Goal: Task Accomplishment & Management: Complete application form

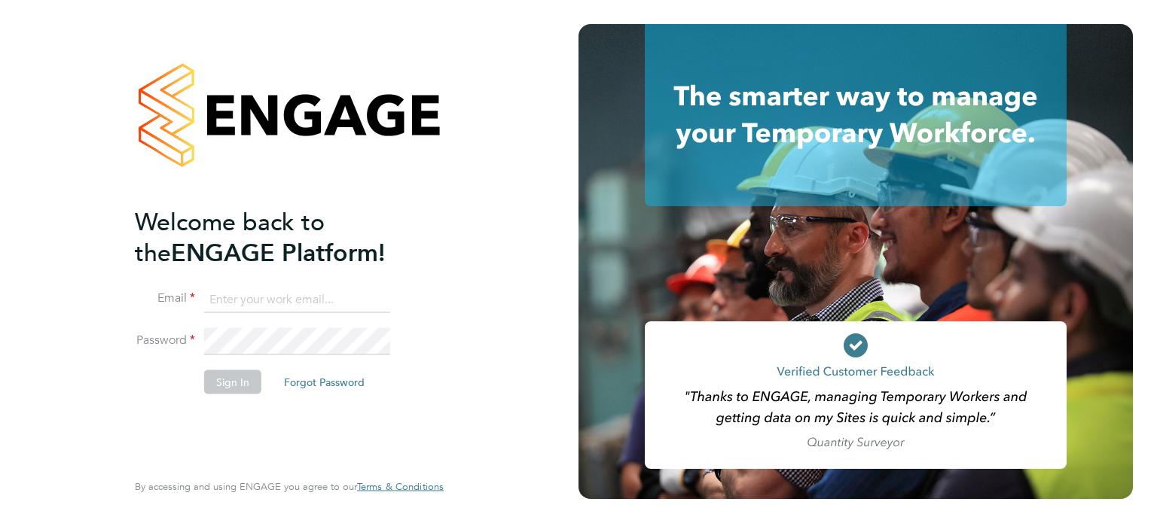
type input "luke.carter@randstadcpe.com"
click at [231, 380] on button "Sign In" at bounding box center [232, 382] width 57 height 24
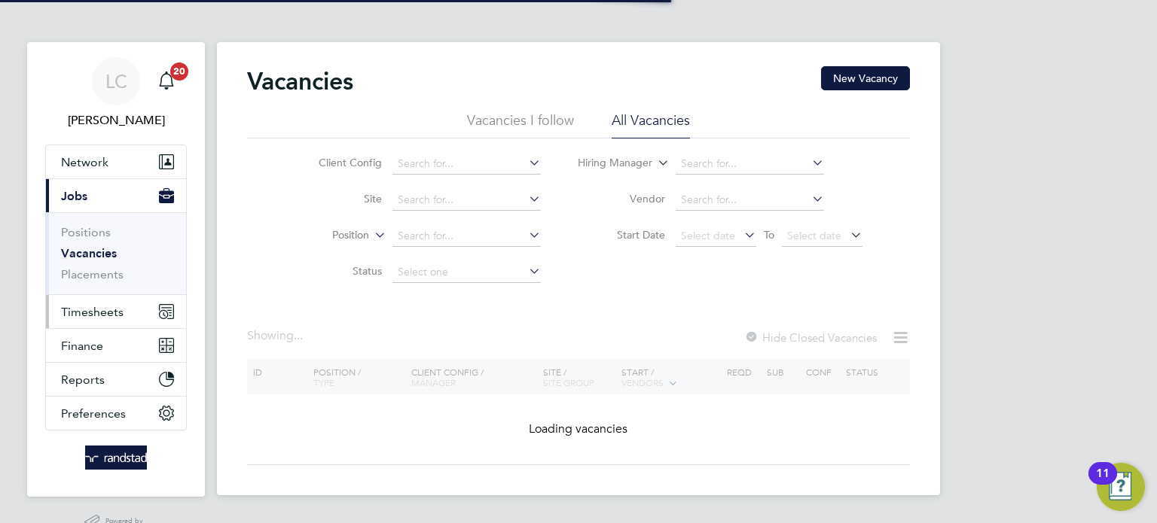
click at [79, 314] on span "Timesheets" at bounding box center [92, 312] width 63 height 14
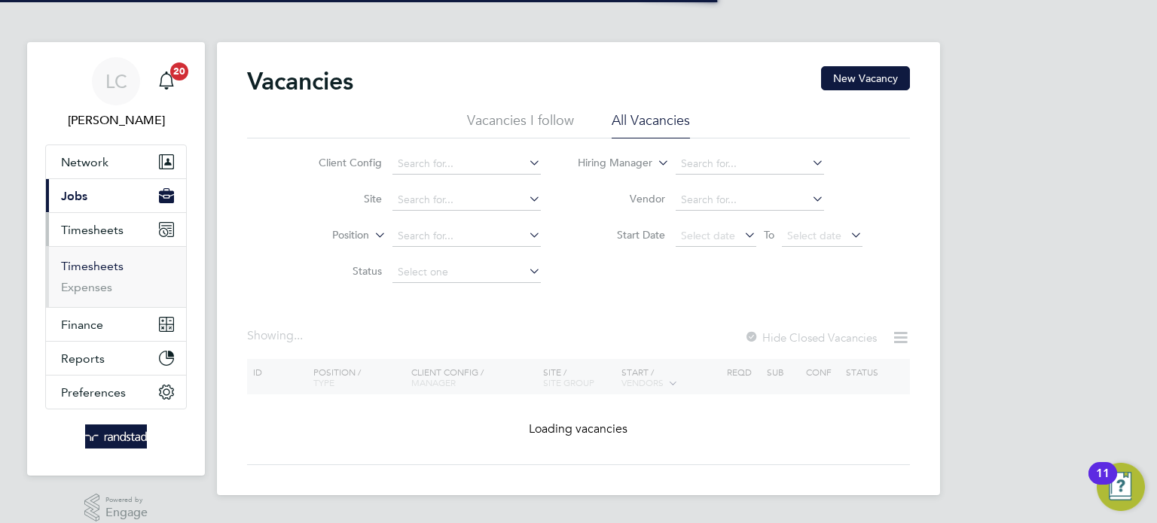
click at [99, 265] on link "Timesheets" at bounding box center [92, 266] width 63 height 14
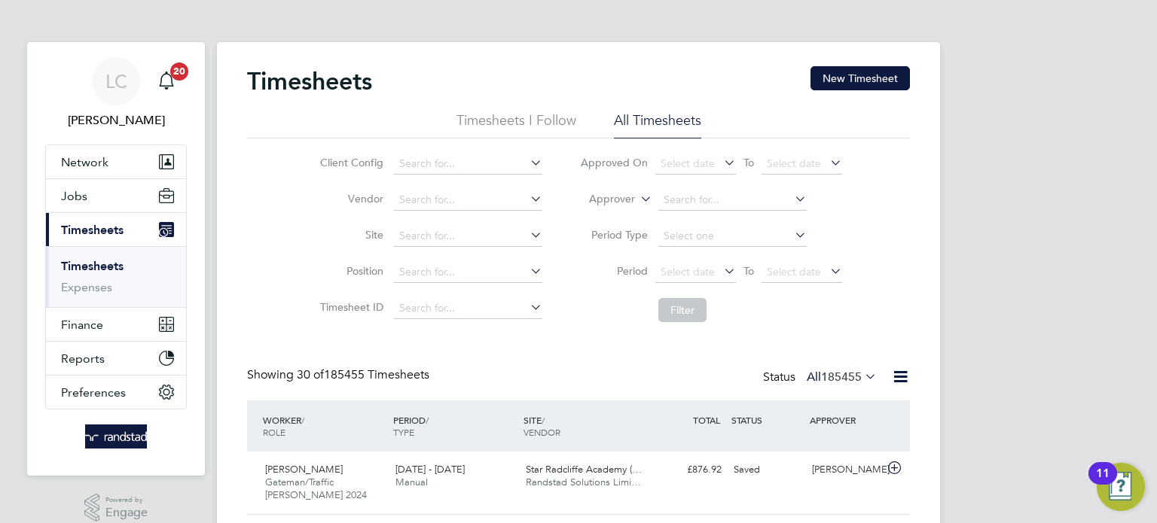
click at [629, 199] on label "Approver" at bounding box center [601, 199] width 68 height 15
click at [593, 221] on li "Worker" at bounding box center [598, 217] width 74 height 20
click at [679, 201] on input at bounding box center [732, 200] width 148 height 21
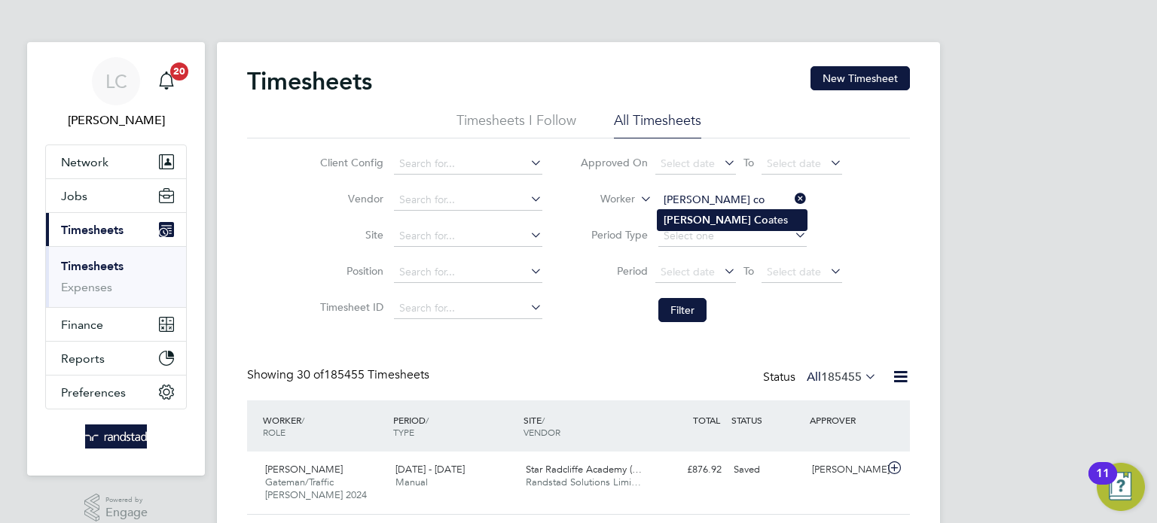
click at [754, 216] on b "Co" at bounding box center [761, 220] width 14 height 13
type input "[PERSON_NAME]"
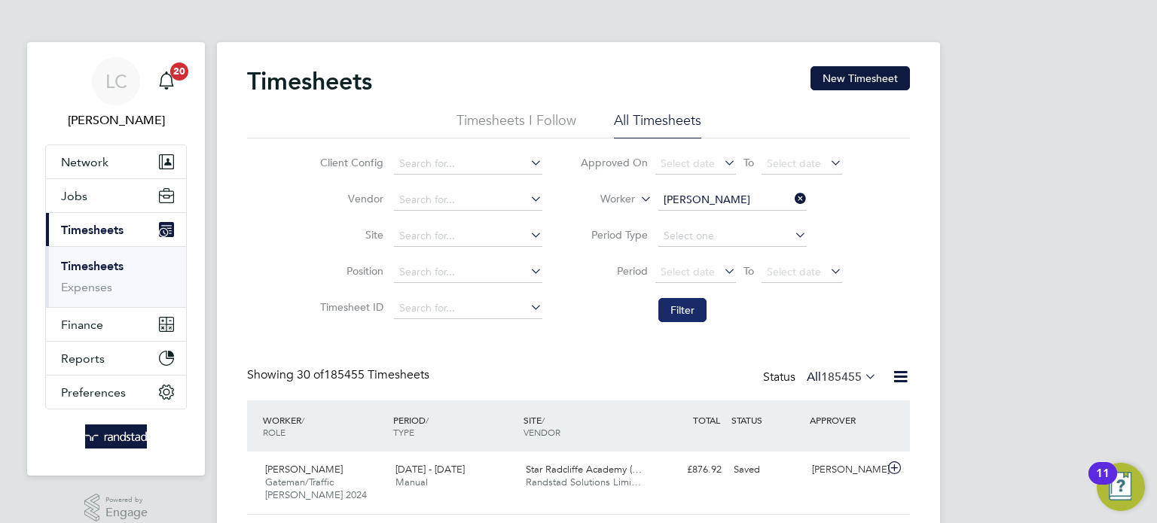
click at [686, 310] on button "Filter" at bounding box center [682, 310] width 48 height 24
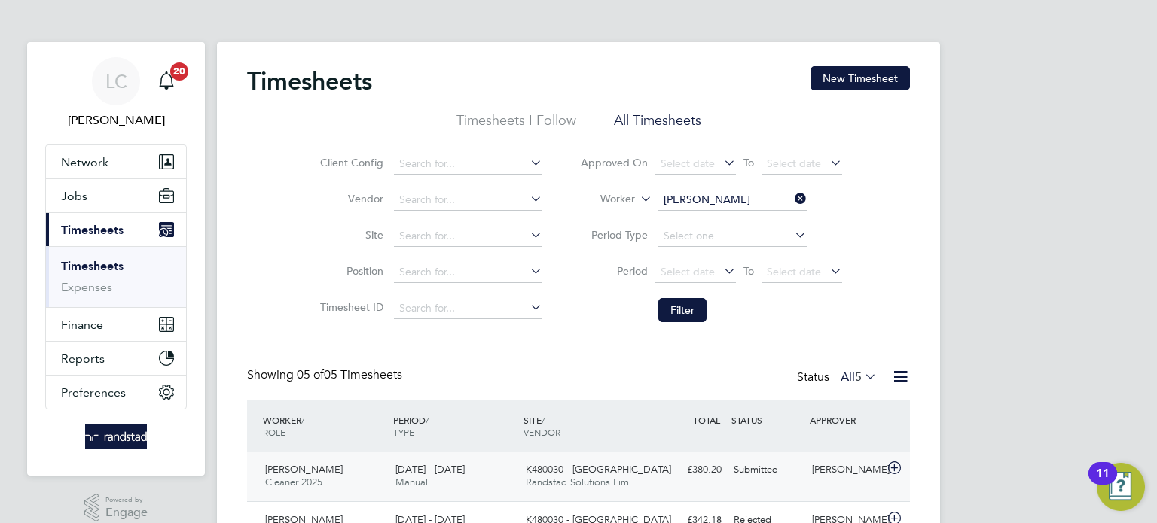
click at [747, 464] on div "Submitted" at bounding box center [766, 470] width 78 height 25
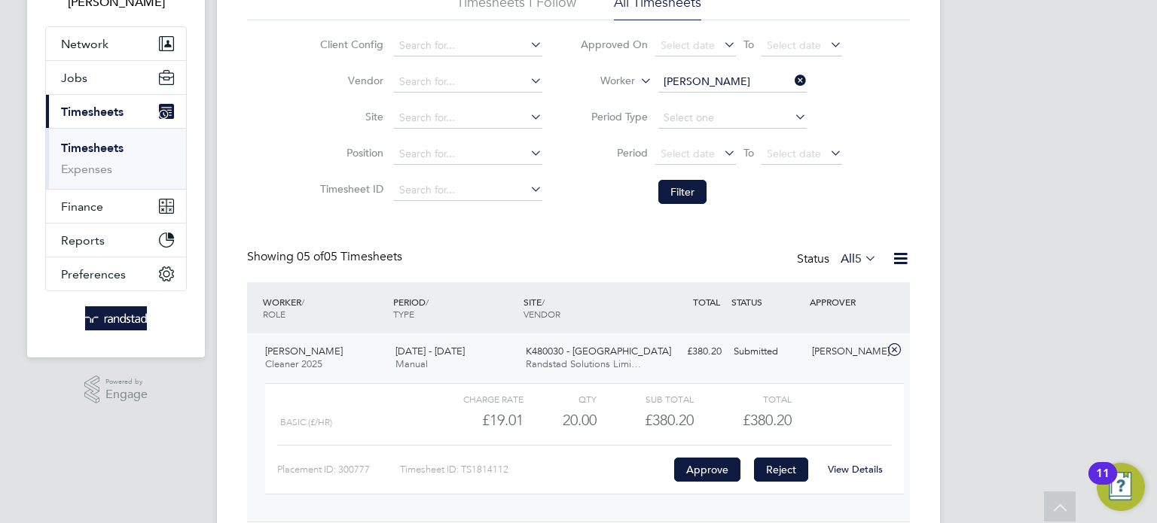
click at [777, 477] on button "Reject" at bounding box center [781, 470] width 54 height 24
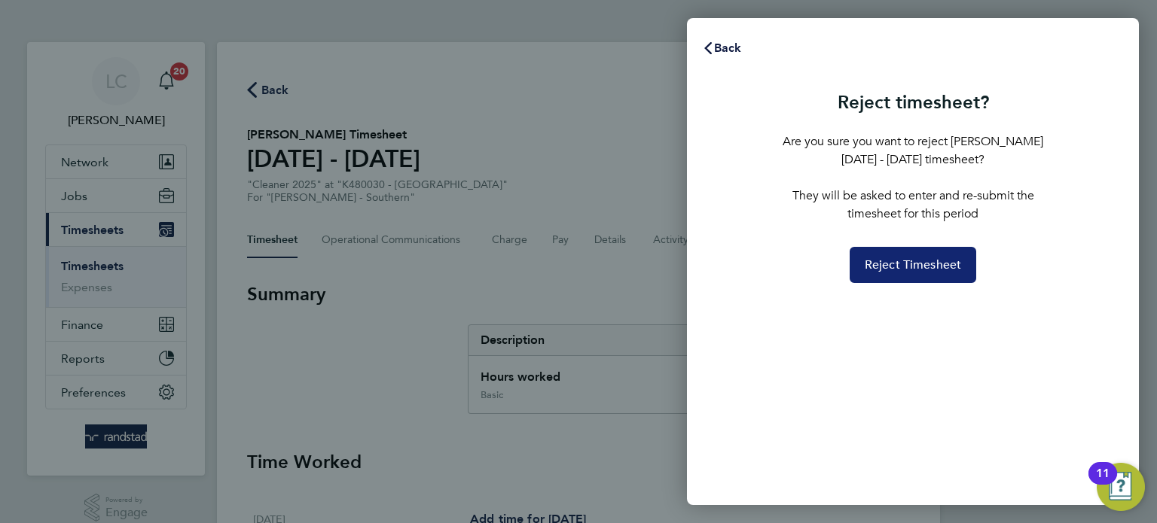
click at [894, 265] on span "Reject Timesheet" at bounding box center [913, 265] width 97 height 15
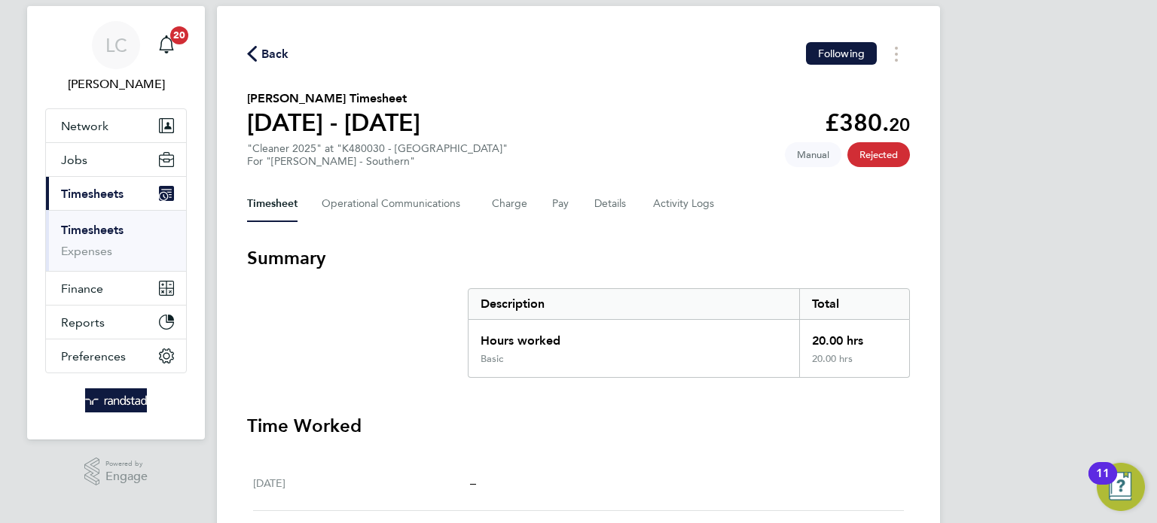
scroll to position [20, 0]
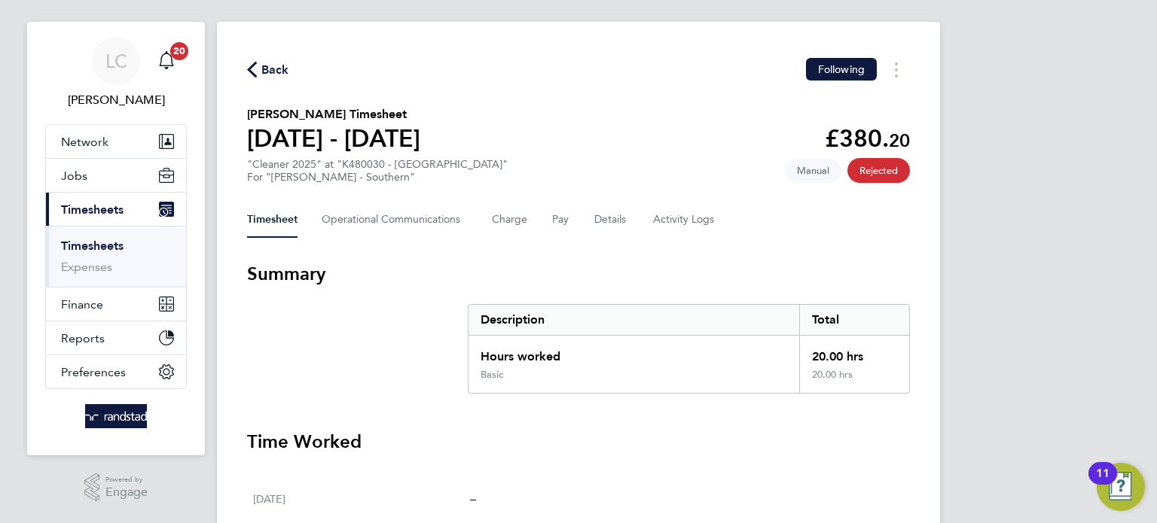
click at [268, 66] on span "Back" at bounding box center [275, 70] width 28 height 18
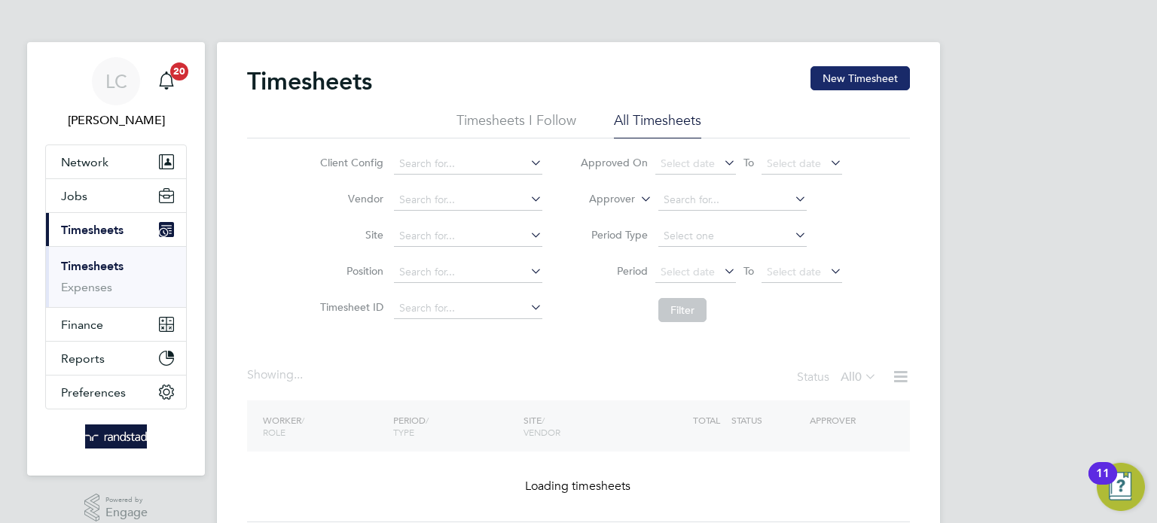
click at [851, 77] on button "New Timesheet" at bounding box center [859, 78] width 99 height 24
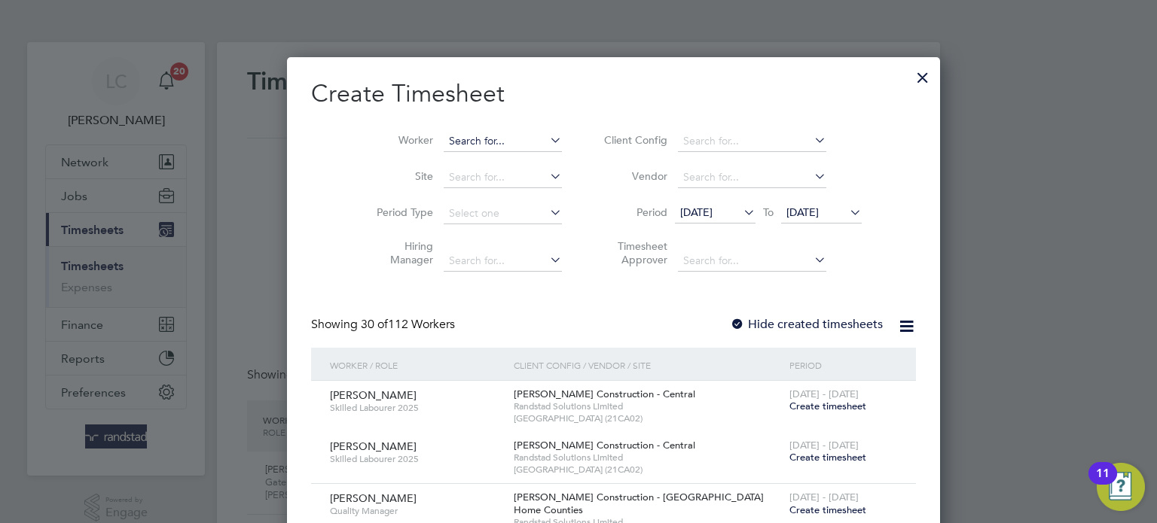
click at [444, 142] on input at bounding box center [503, 141] width 118 height 21
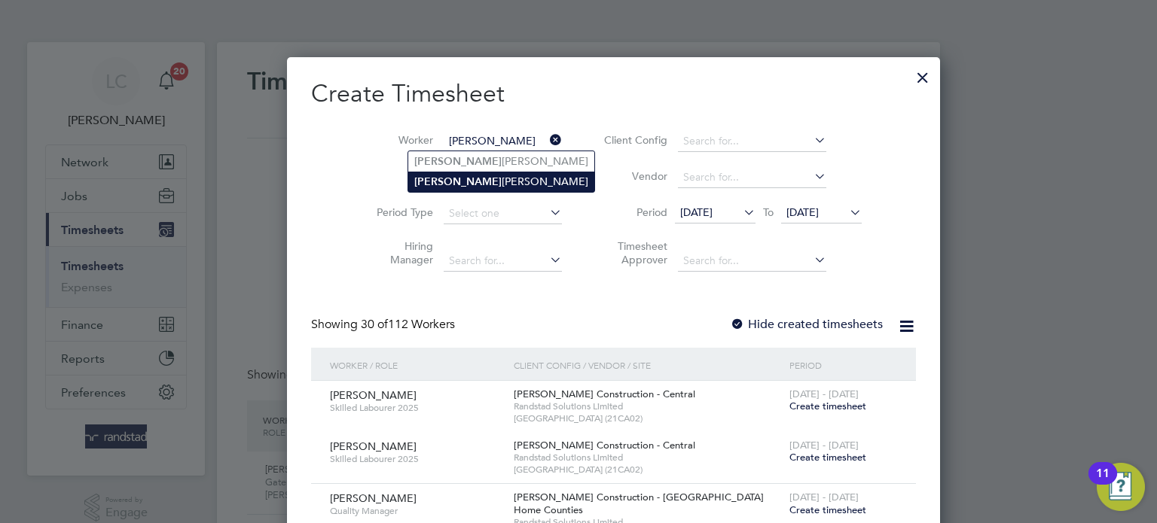
click at [441, 181] on li "[PERSON_NAME]" at bounding box center [501, 182] width 186 height 20
type input "[PERSON_NAME]"
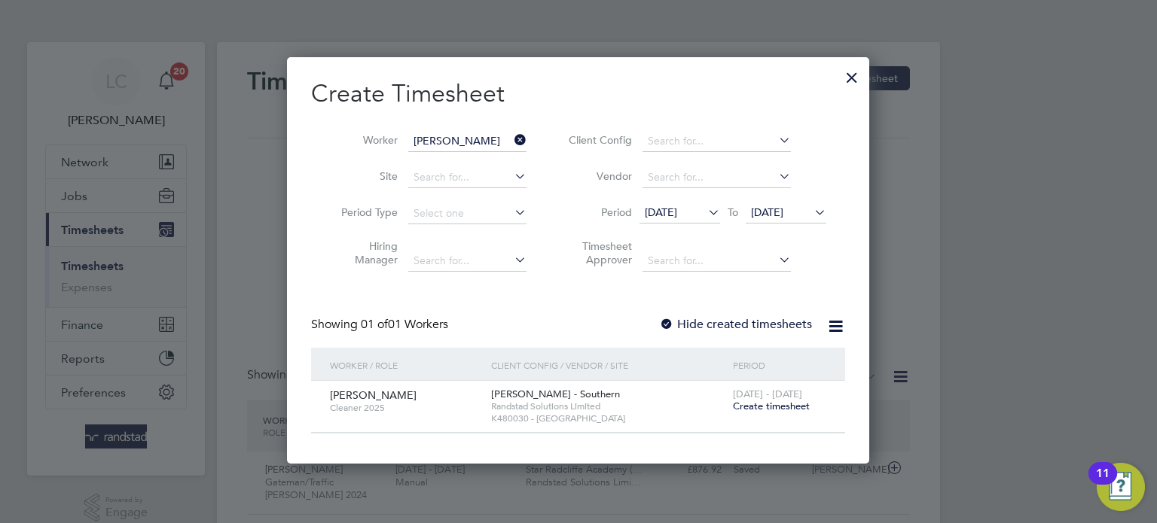
click at [785, 406] on span "Create timesheet" at bounding box center [771, 406] width 77 height 13
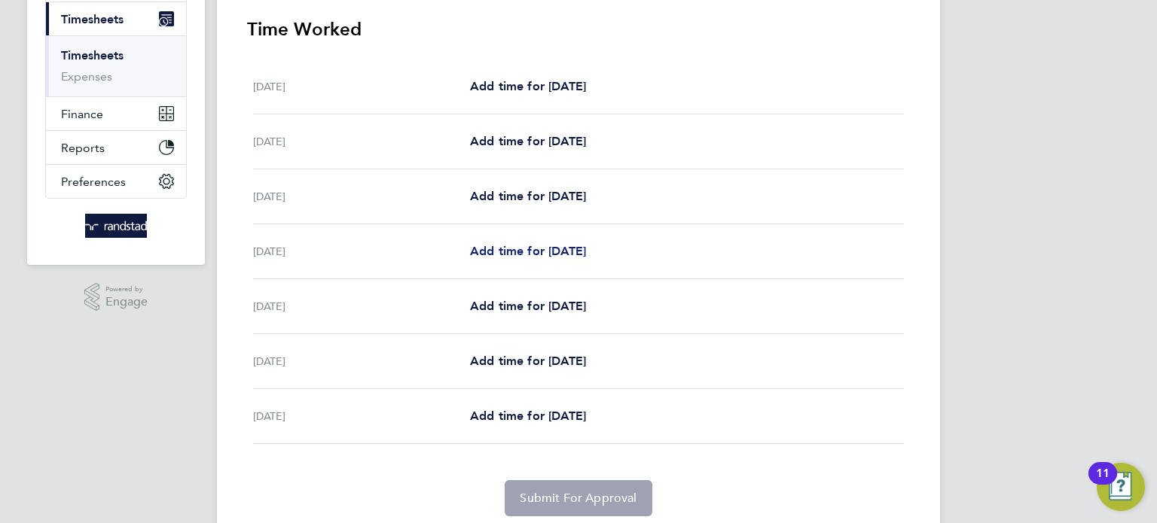
click at [542, 249] on span "Add time for [DATE]" at bounding box center [528, 251] width 116 height 14
click at [578, 246] on span "Add time for [DATE]" at bounding box center [528, 251] width 116 height 14
click at [544, 249] on span "Add time for [DATE]" at bounding box center [528, 251] width 116 height 14
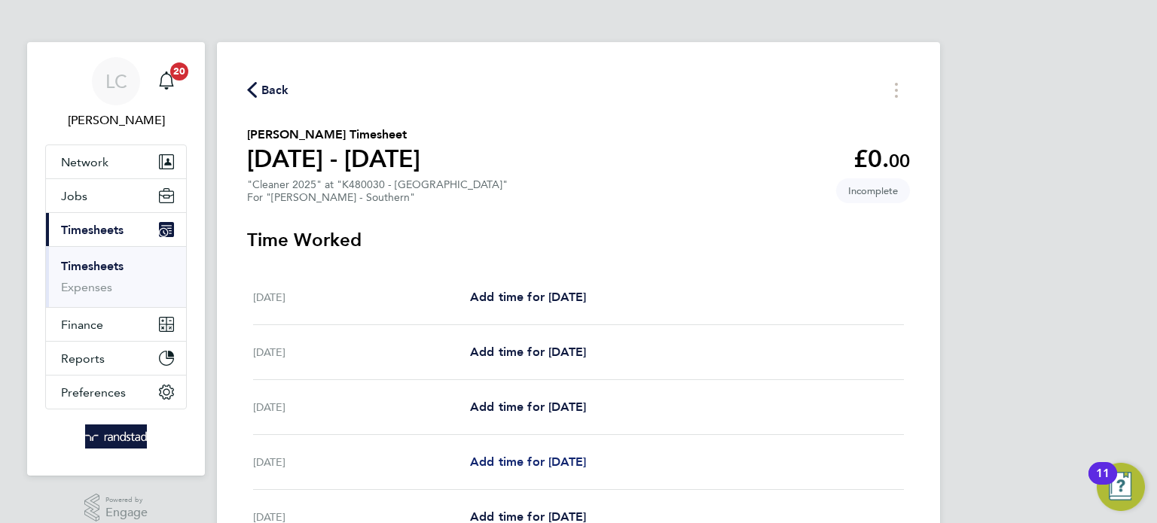
select select "60"
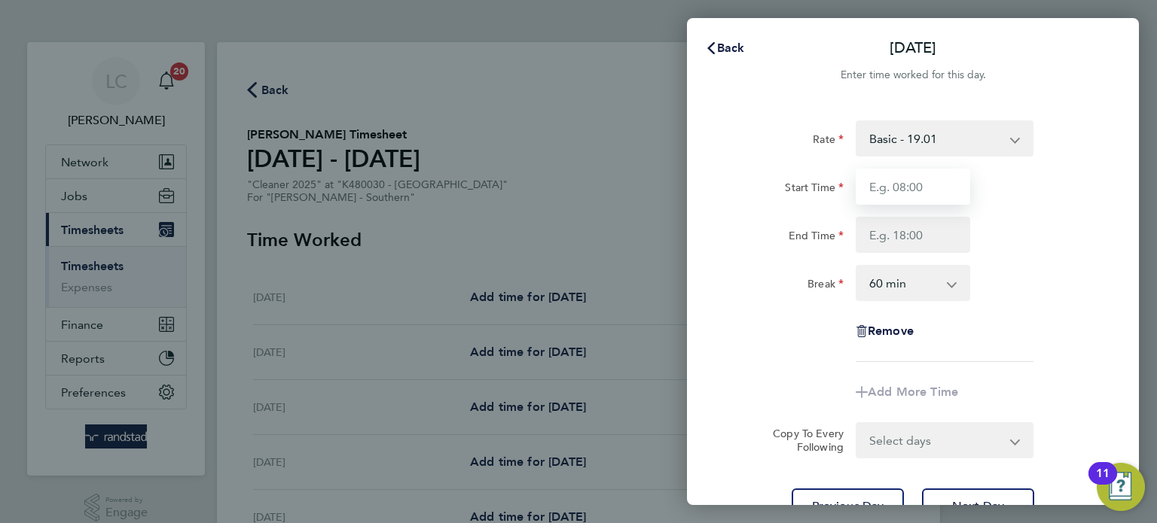
click at [904, 190] on input "Start Time" at bounding box center [913, 187] width 114 height 36
click at [936, 233] on input "End Time" at bounding box center [913, 235] width 114 height 36
type input "07:30"
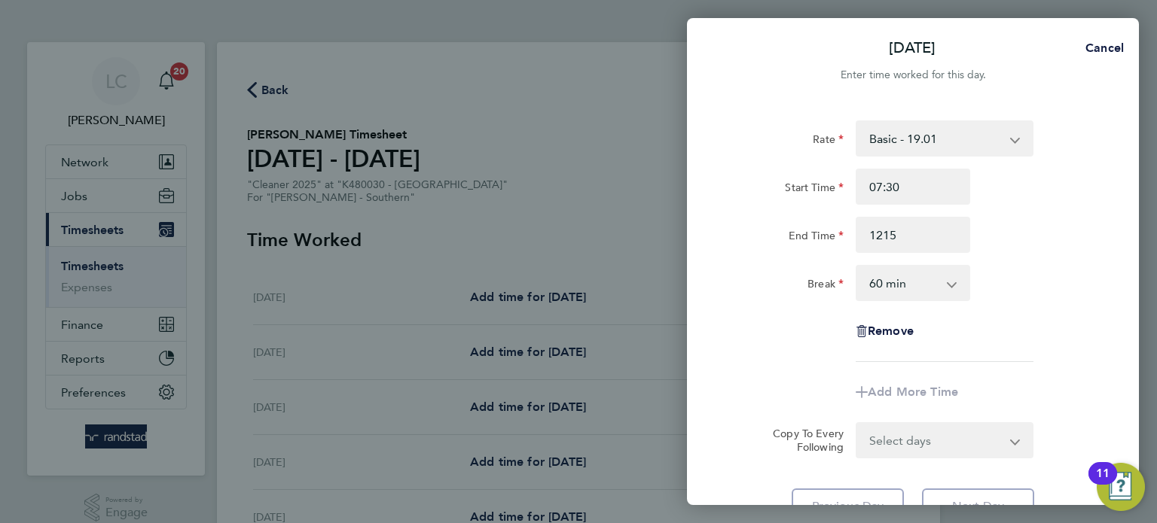
click at [919, 290] on select "0 min 15 min 30 min 45 min 60 min 75 min 90 min" at bounding box center [903, 283] width 93 height 33
type input "12:15"
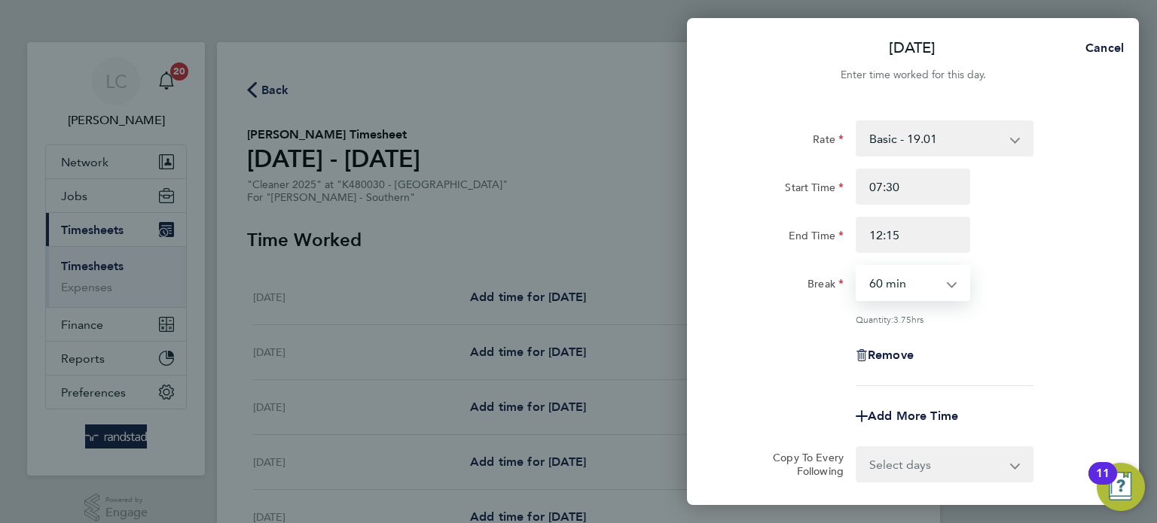
click at [919, 290] on select "0 min 15 min 30 min 45 min 60 min 75 min 90 min" at bounding box center [903, 283] width 93 height 33
select select "30"
click at [857, 267] on select "0 min 15 min 30 min 45 min 60 min 75 min 90 min" at bounding box center [903, 283] width 93 height 33
click at [908, 233] on input "12:15" at bounding box center [913, 235] width 114 height 36
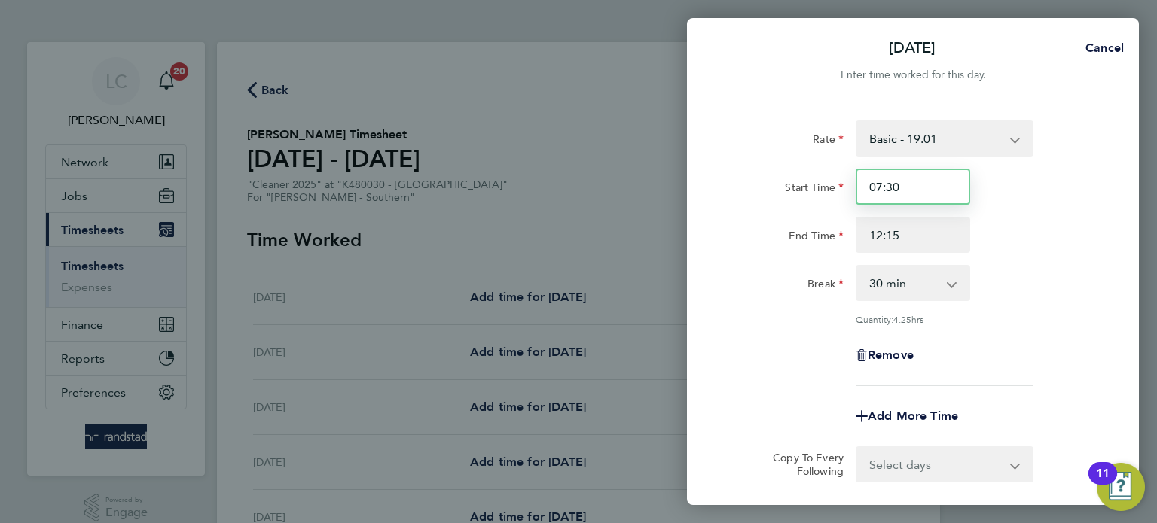
click at [916, 198] on input "07:30" at bounding box center [913, 187] width 114 height 36
type input "0"
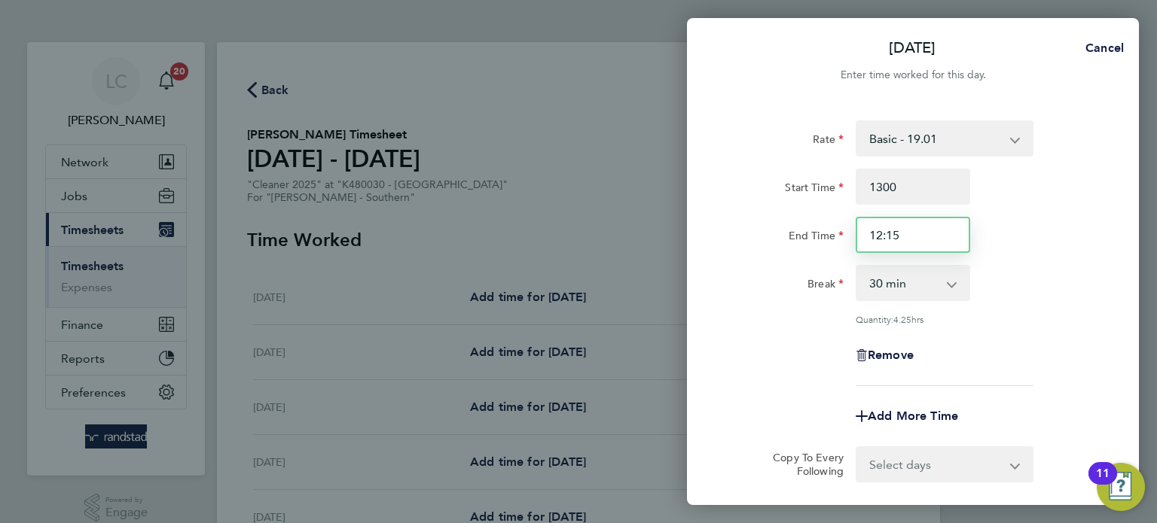
click at [912, 242] on input "12:15" at bounding box center [913, 235] width 114 height 36
type input "13:00"
click at [1026, 303] on div "Rate Basic - 19.01 Overtime - 27.22 Start Time 13:00 End Time 1600 Break 0 min …" at bounding box center [913, 253] width 368 height 266
click at [929, 238] on input "16:00" at bounding box center [913, 235] width 114 height 36
type input "16:30"
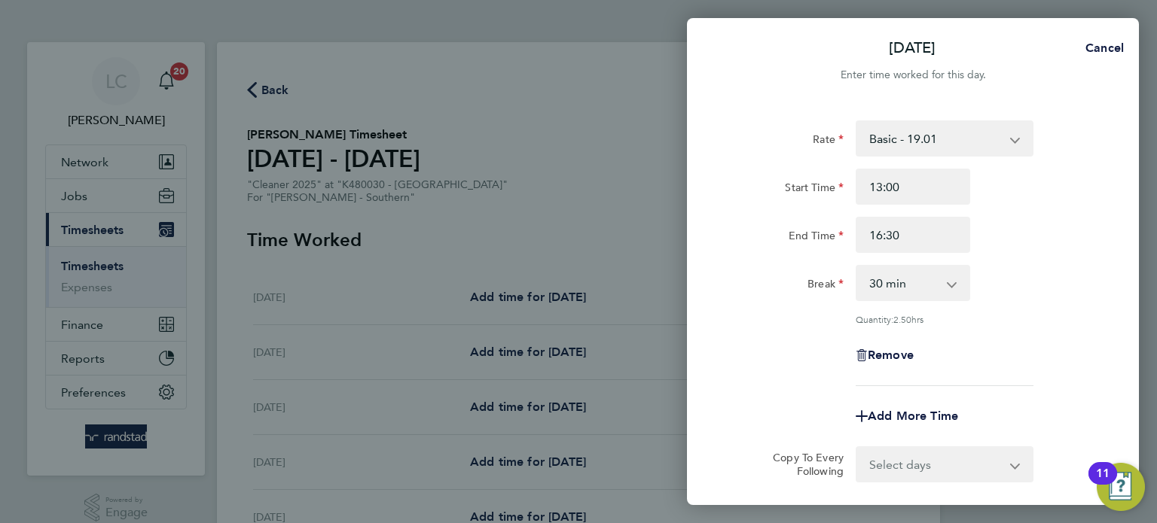
click at [1047, 222] on div "End Time 16:30" at bounding box center [913, 235] width 380 height 36
click at [930, 191] on input "13:00" at bounding box center [913, 187] width 114 height 36
type input "1"
click at [1015, 227] on div "End Time 16:30" at bounding box center [913, 235] width 380 height 36
type input "12:15"
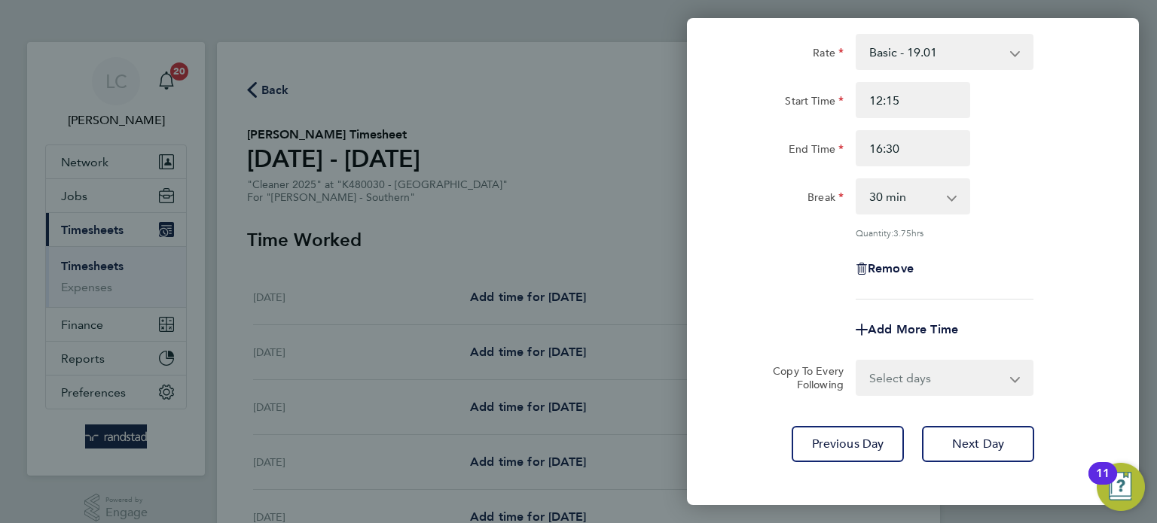
scroll to position [86, 0]
click at [975, 371] on select "Select days Day [DATE] [DATE] [DATE]" at bounding box center [936, 378] width 158 height 33
select select "DAY"
click at [857, 362] on select "Select days Day [DATE] [DATE] [DATE]" at bounding box center [936, 378] width 158 height 33
select select "[DATE]"
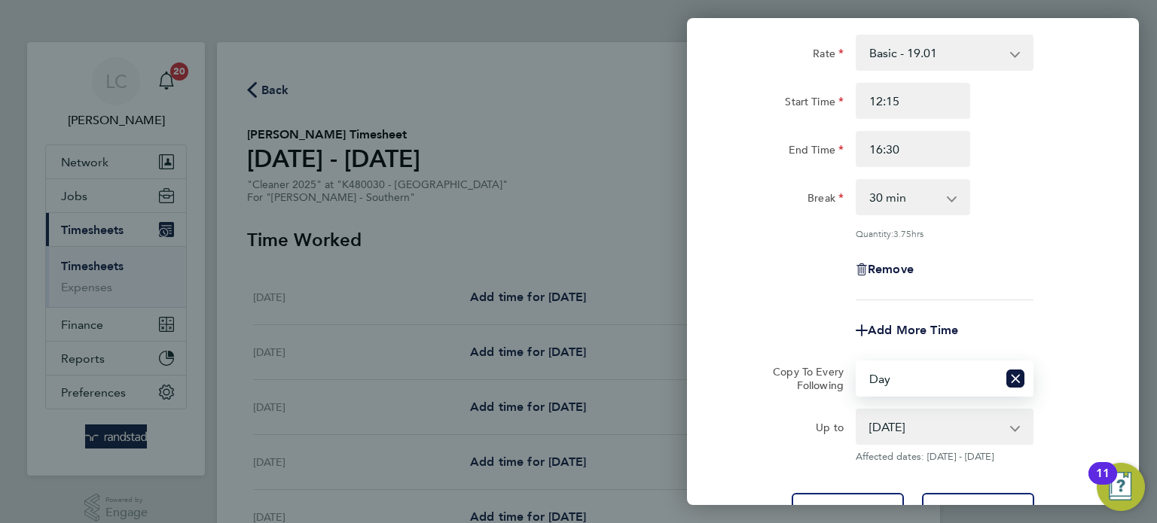
scroll to position [222, 0]
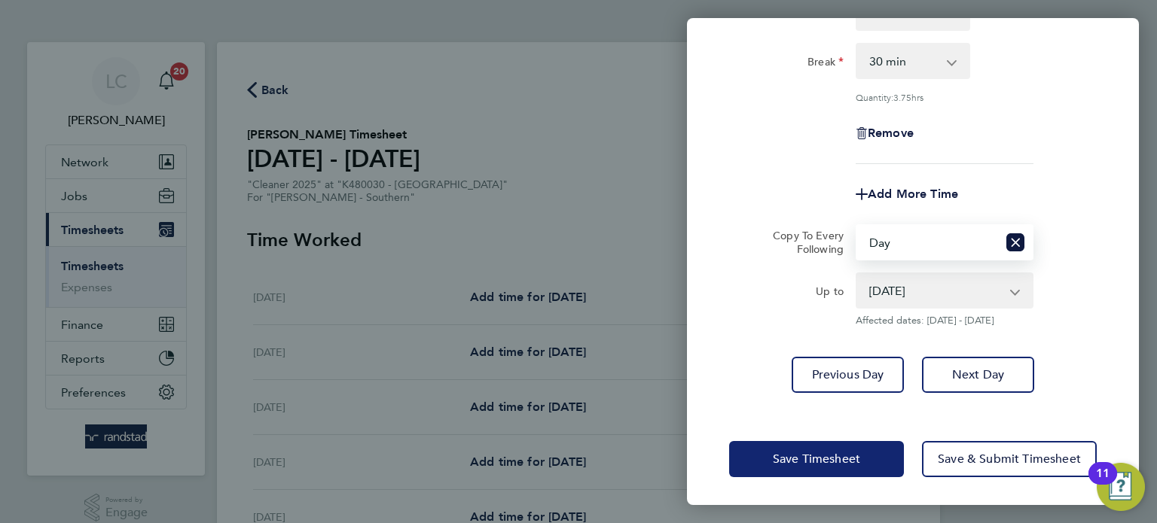
click at [834, 457] on span "Save Timesheet" at bounding box center [816, 459] width 87 height 15
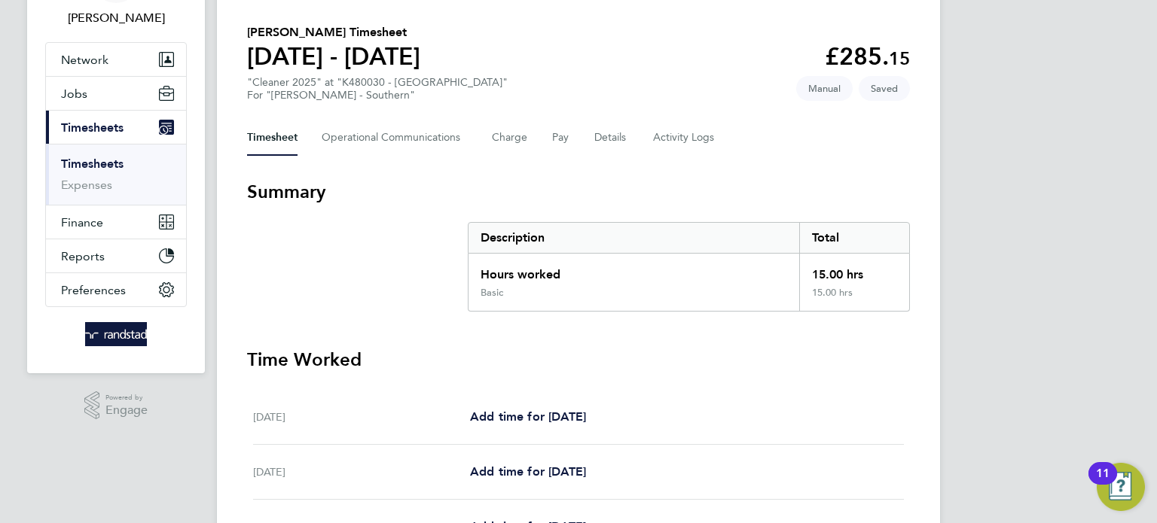
scroll to position [556, 0]
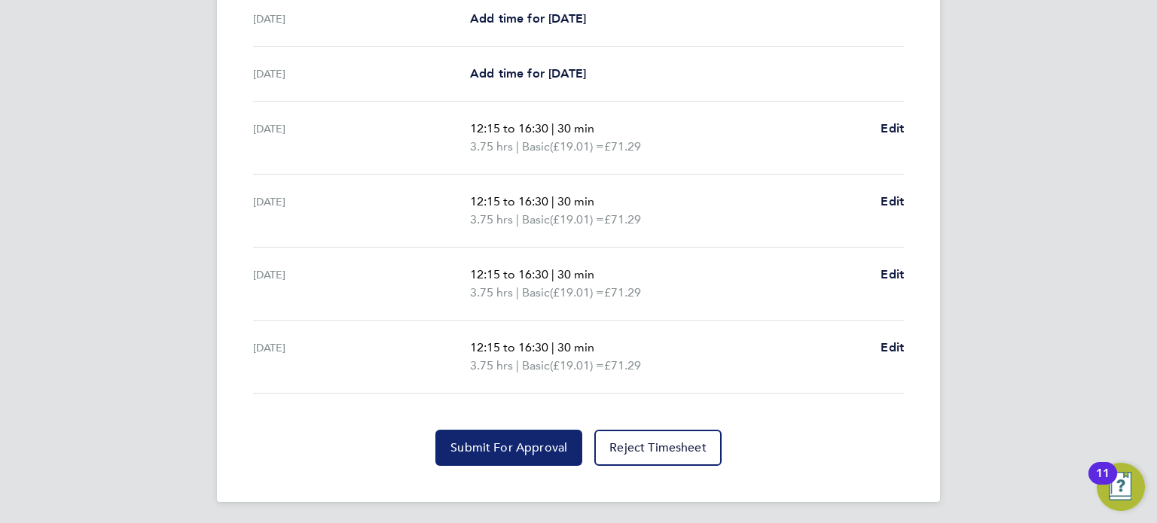
click at [515, 444] on span "Submit For Approval" at bounding box center [508, 448] width 117 height 15
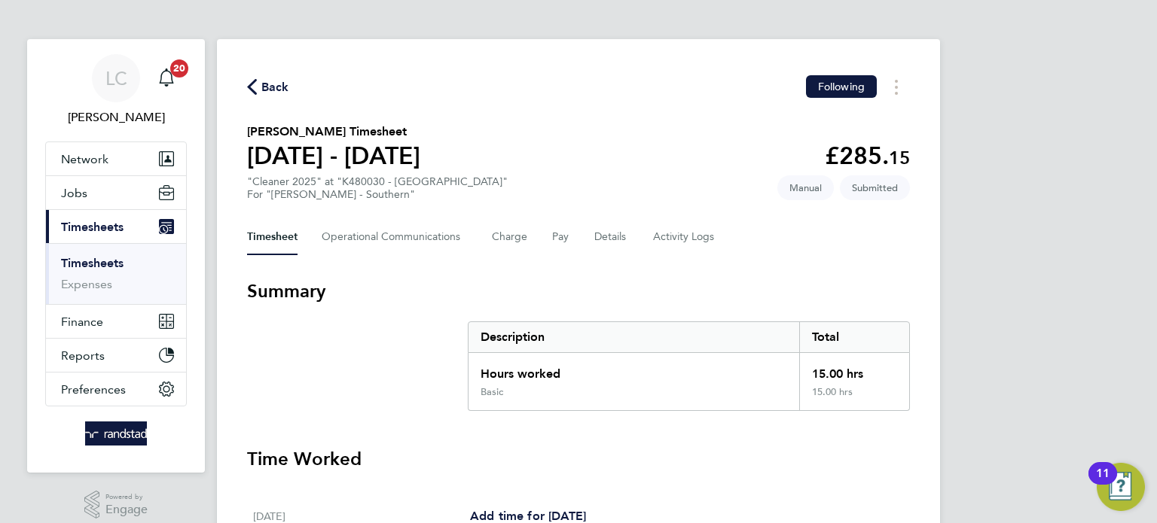
scroll to position [0, 0]
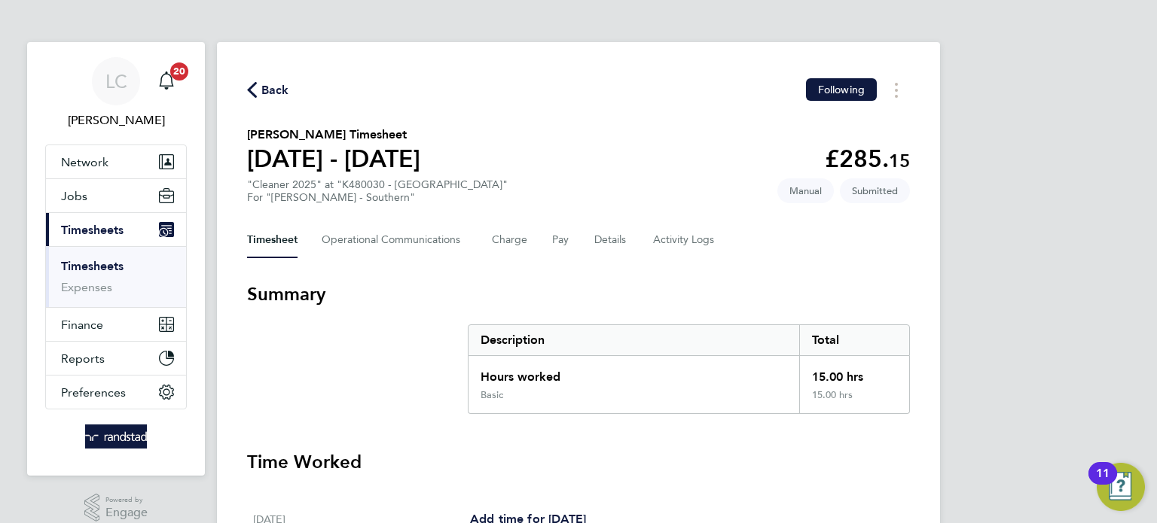
click at [279, 95] on span "Back" at bounding box center [275, 90] width 28 height 18
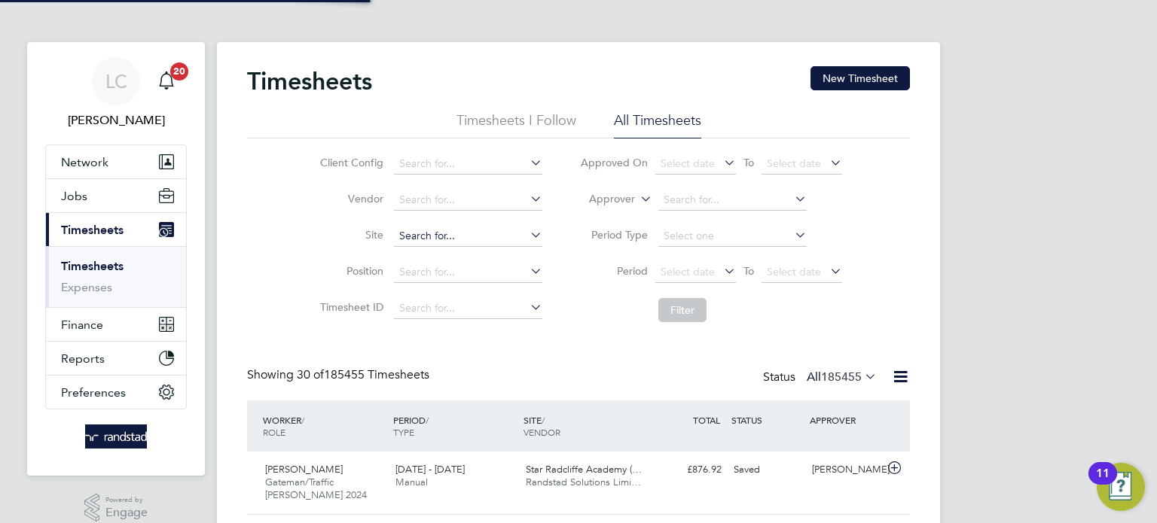
scroll to position [50, 131]
